Goal: Task Accomplishment & Management: Use online tool/utility

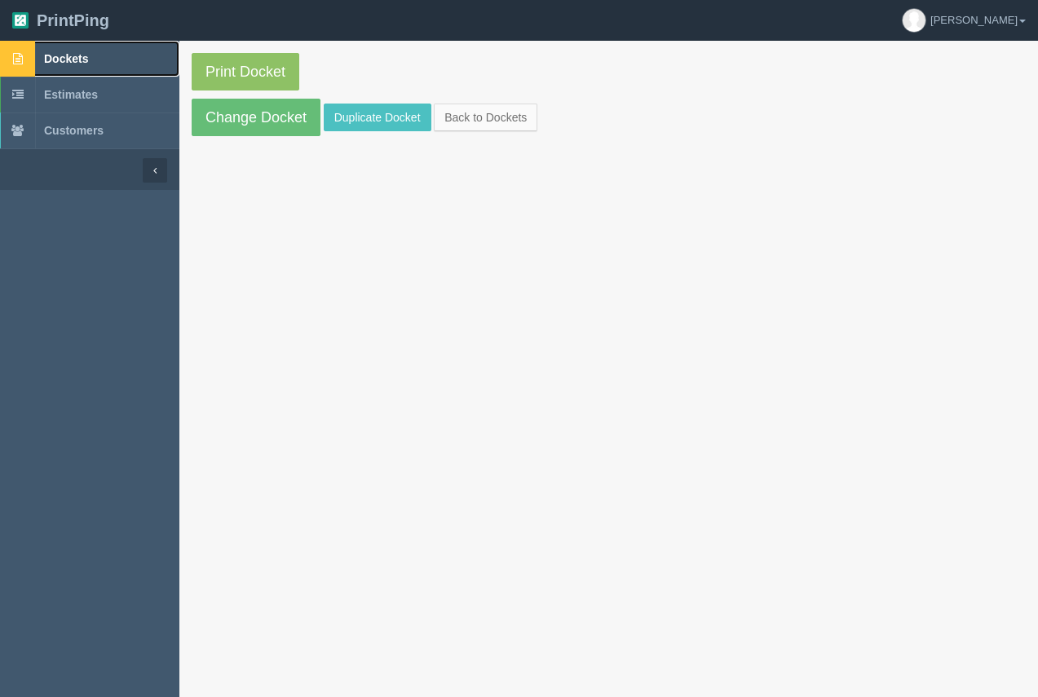
click at [64, 50] on link "Dockets" at bounding box center [89, 59] width 179 height 36
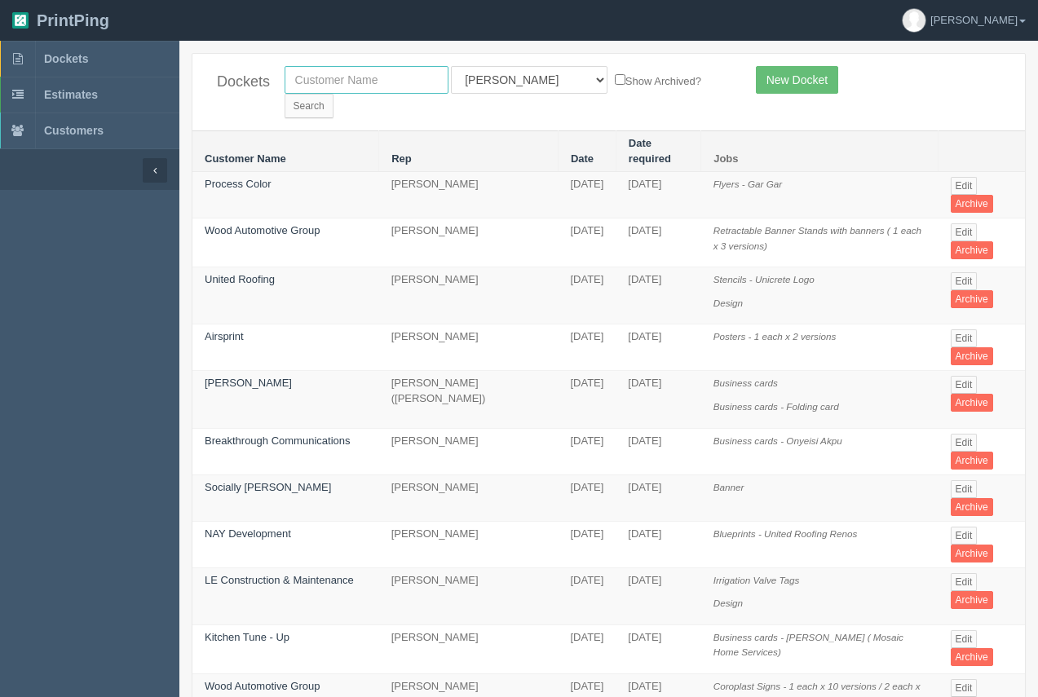
click at [399, 84] on input "text" at bounding box center [366, 80] width 164 height 28
type input "shagnappi"
click at [333, 94] on input "Search" at bounding box center [308, 106] width 49 height 24
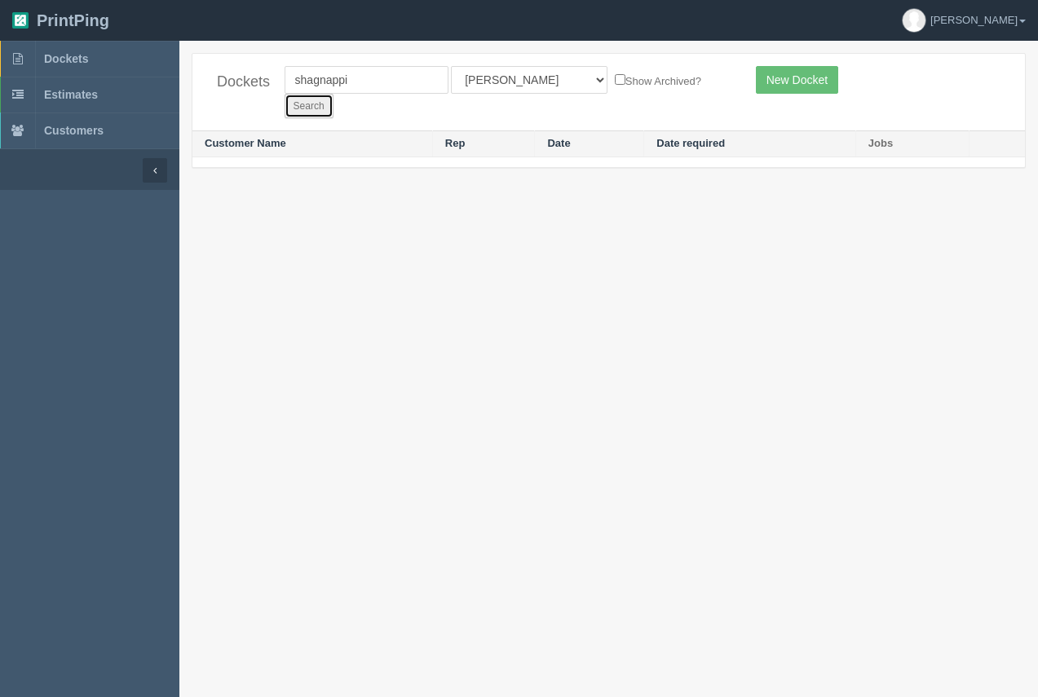
click at [333, 94] on input "Search" at bounding box center [308, 106] width 49 height 24
click at [364, 84] on input "shagnappi" at bounding box center [366, 80] width 164 height 28
type input "shagnappi gm"
click at [333, 94] on input "Search" at bounding box center [308, 106] width 49 height 24
drag, startPoint x: 379, startPoint y: 87, endPoint x: 336, endPoint y: 82, distance: 43.6
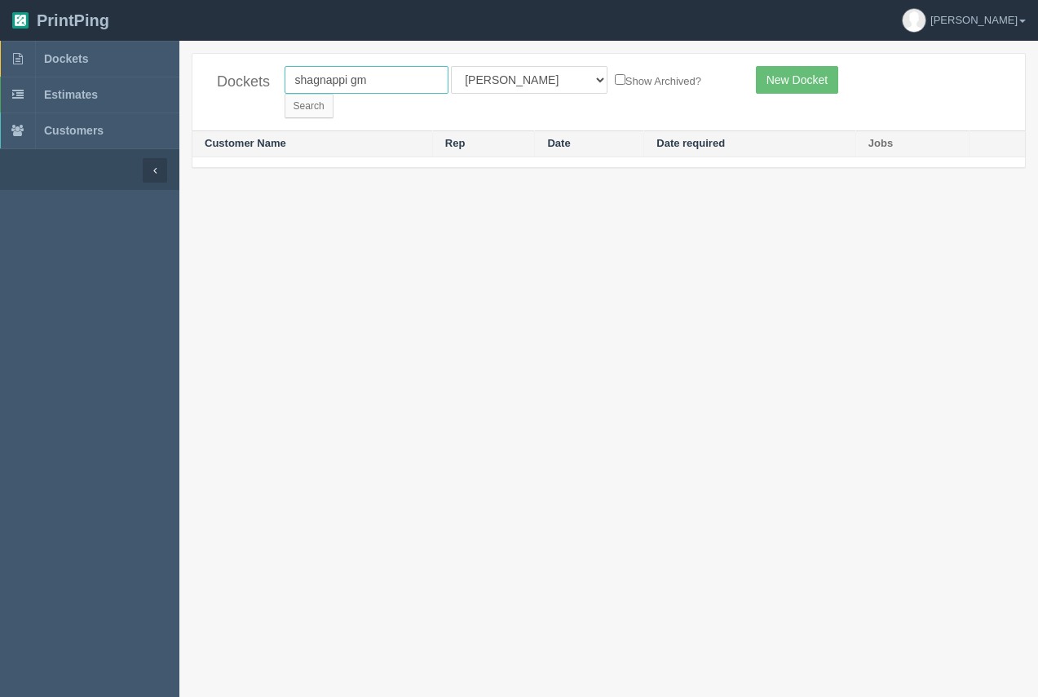
click at [336, 82] on input "shagnappi gm" at bounding box center [366, 80] width 164 height 28
click at [318, 82] on input "shagnappi gm" at bounding box center [366, 80] width 164 height 28
type input "shaganappi gm"
click at [333, 94] on input "Search" at bounding box center [308, 106] width 49 height 24
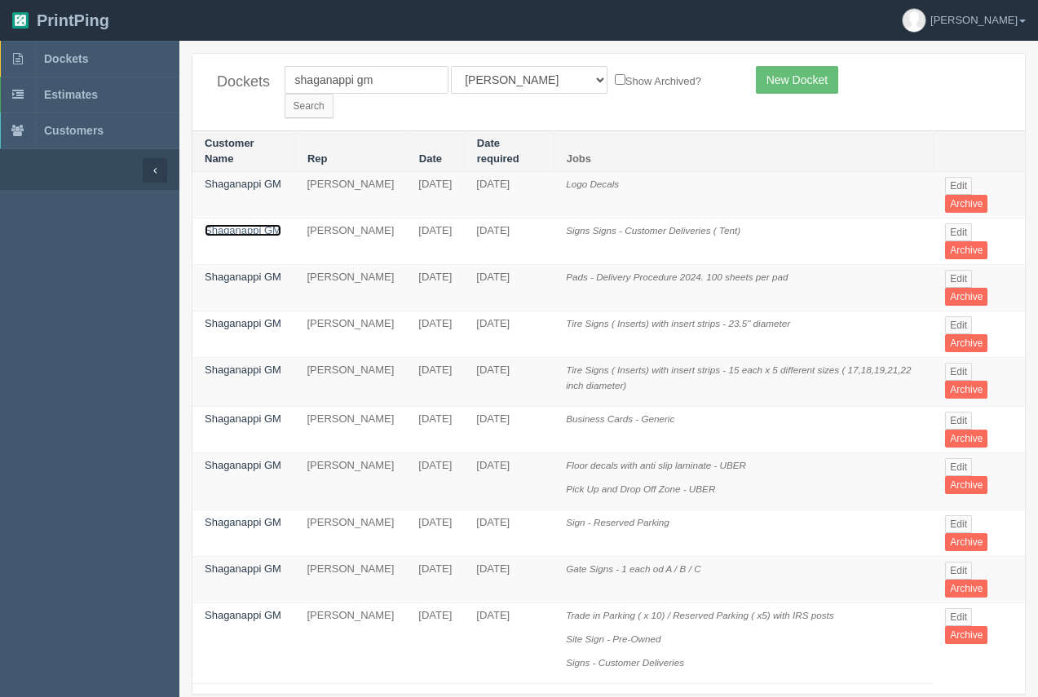
click at [257, 224] on link "Shaganappi GM" at bounding box center [243, 230] width 77 height 12
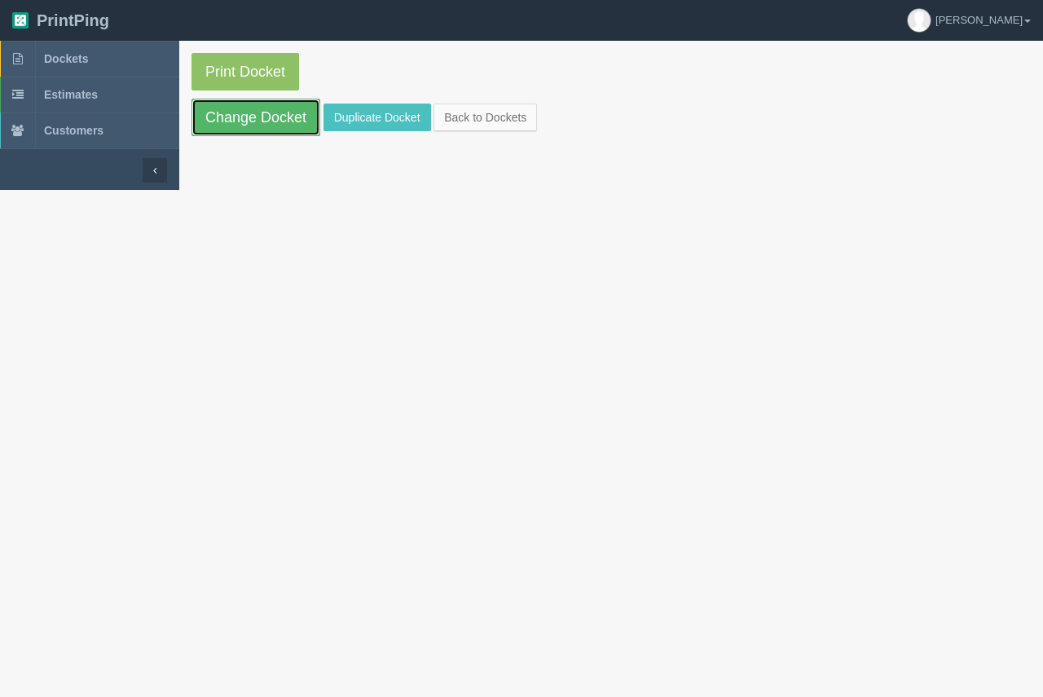
click at [266, 129] on link "Change Docket" at bounding box center [256, 117] width 129 height 37
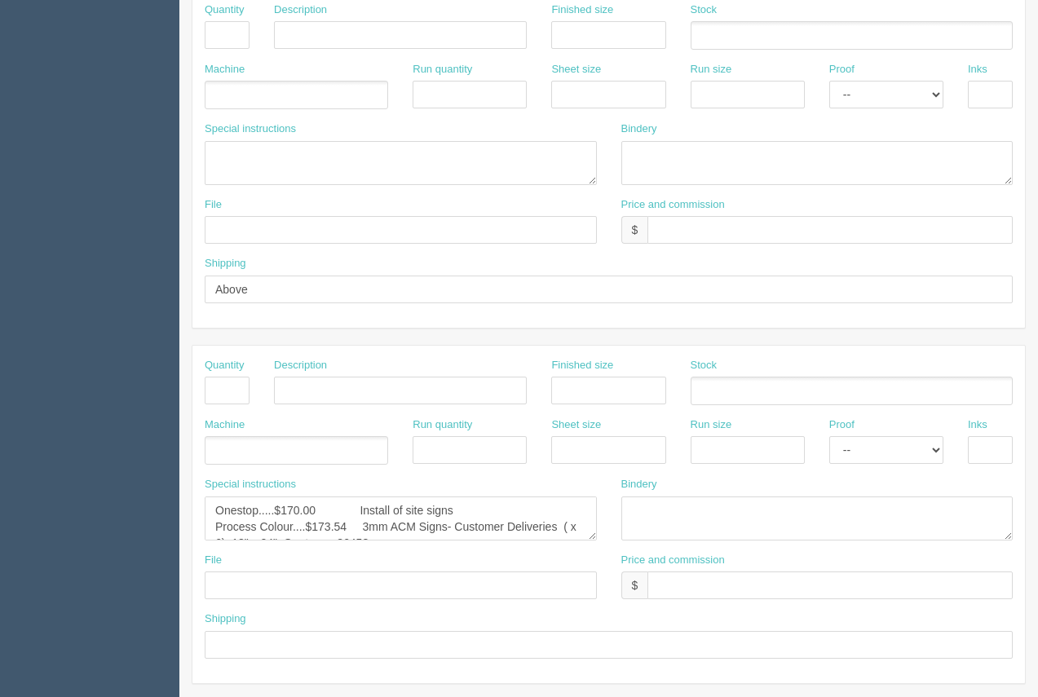
scroll to position [783, 0]
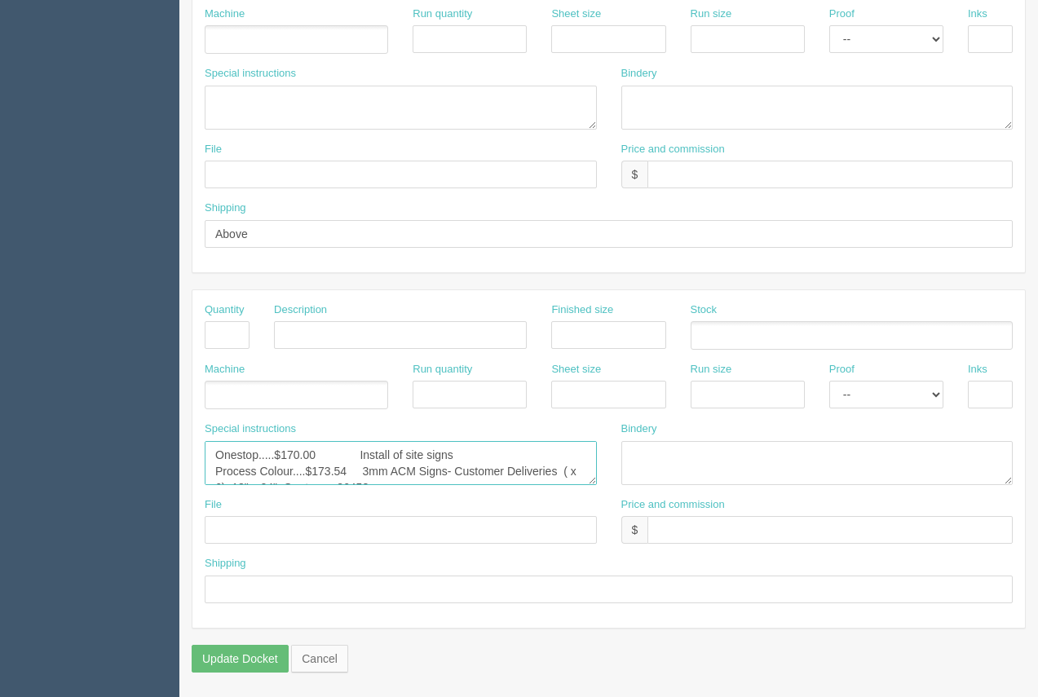
click at [453, 466] on textarea "Onestop.....$170.00 Install of site signs Process Colour....$173.54 3mm ACM Sig…" at bounding box center [401, 463] width 392 height 44
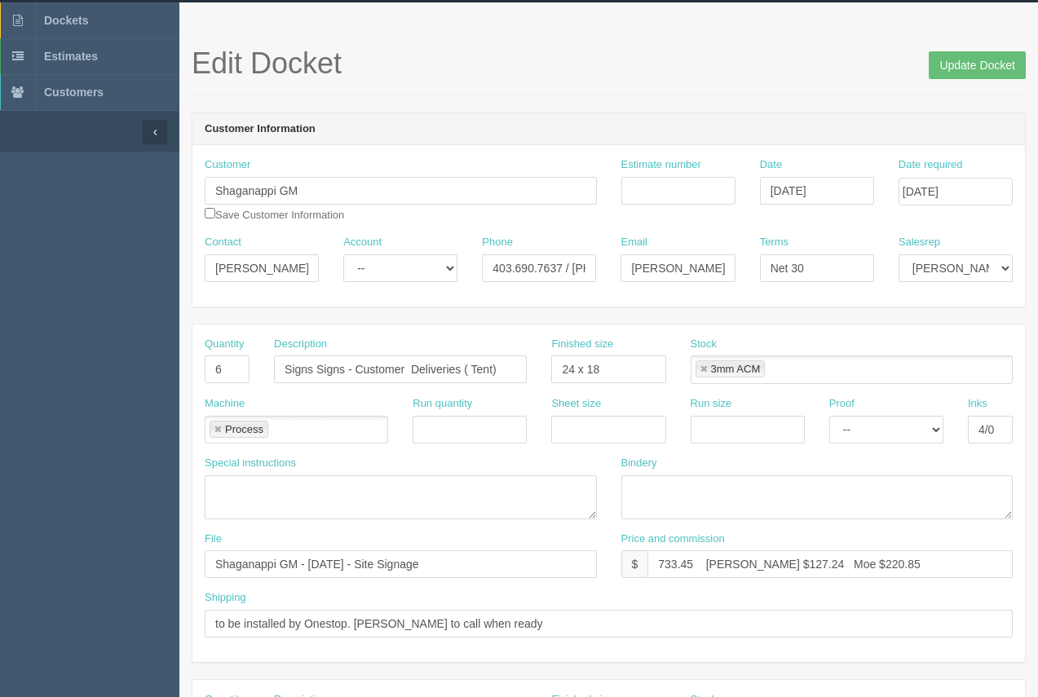
scroll to position [5, 0]
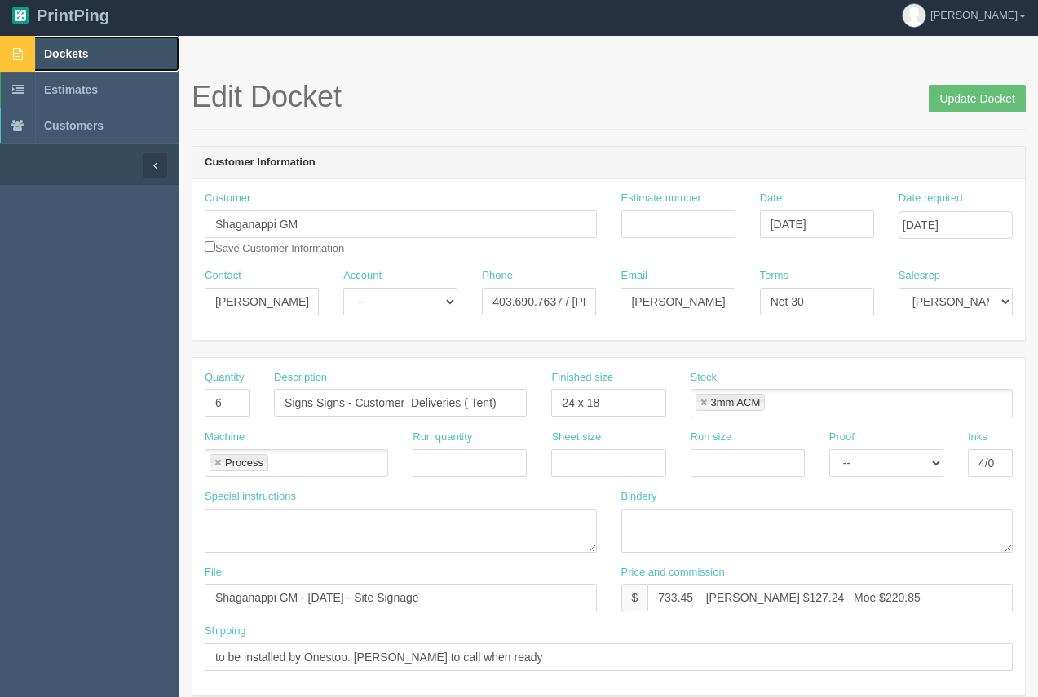
click at [60, 50] on span "Dockets" at bounding box center [66, 53] width 44 height 13
